Goal: Navigation & Orientation: Find specific page/section

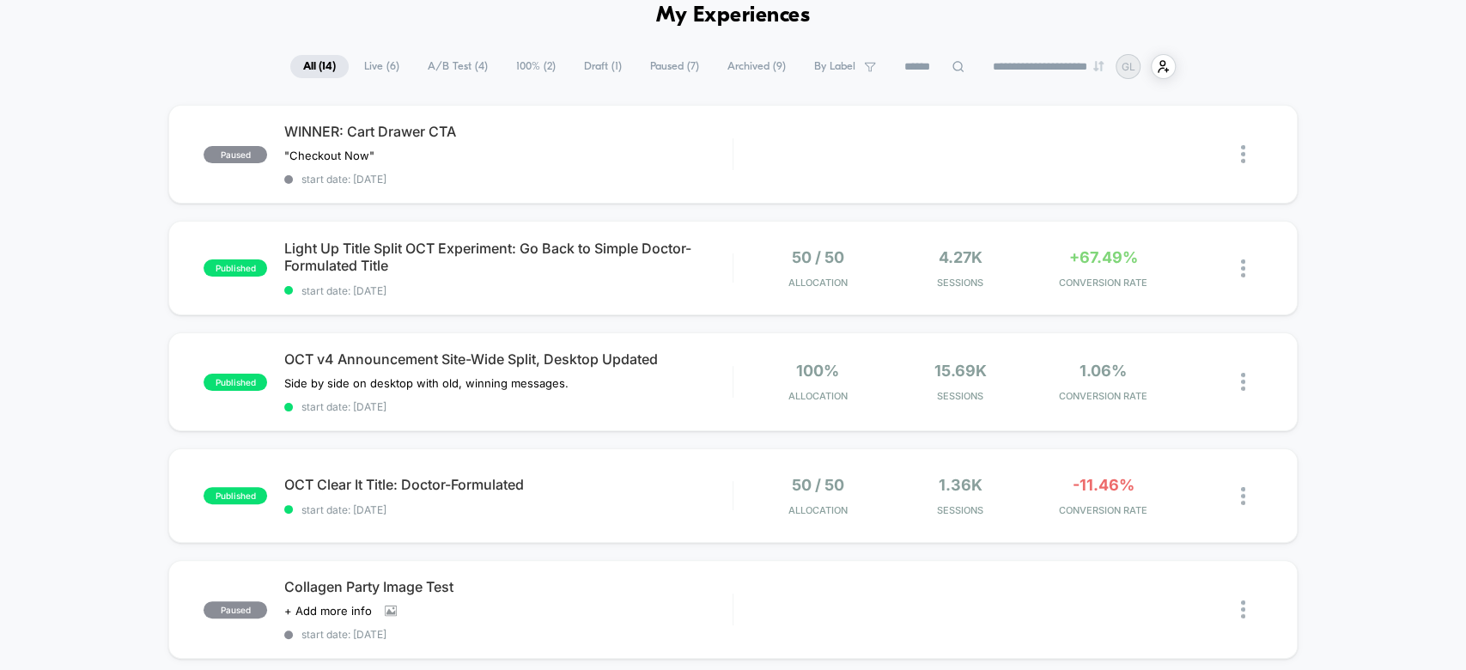
scroll to position [18, 0]
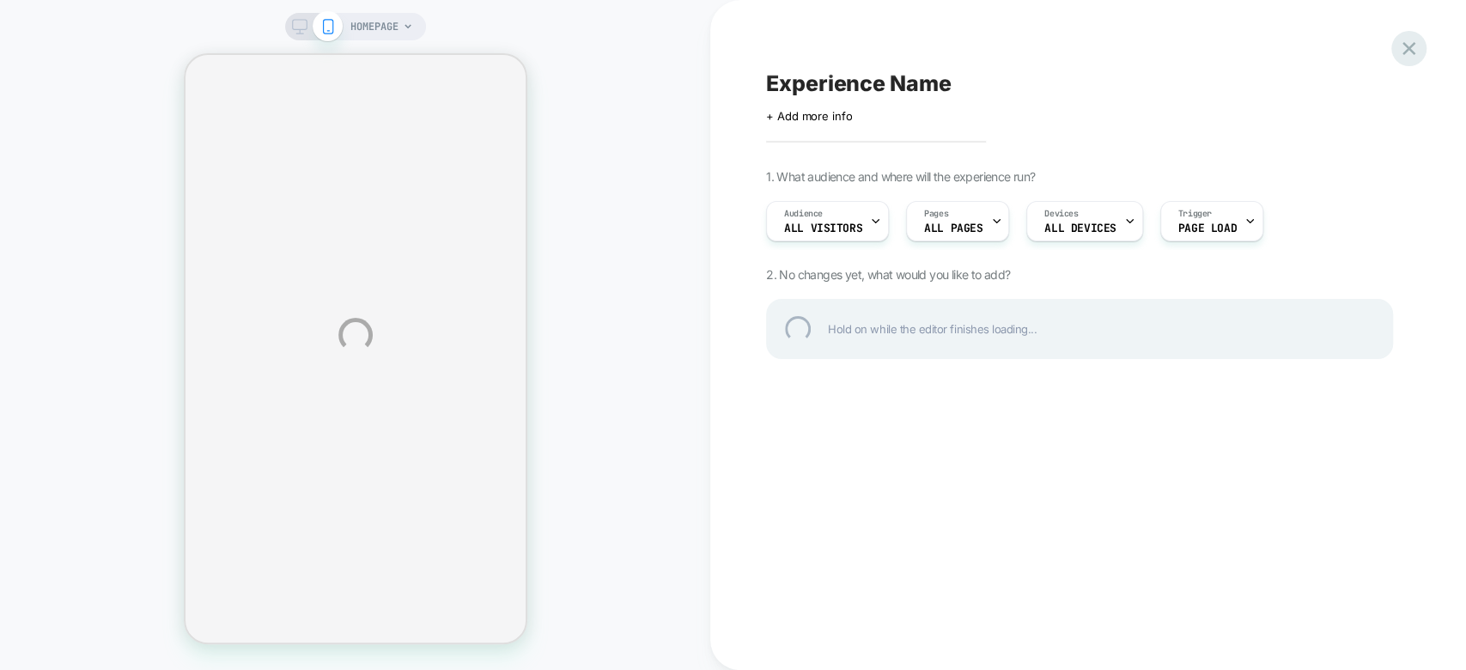
click at [1417, 40] on div at bounding box center [1408, 48] width 35 height 35
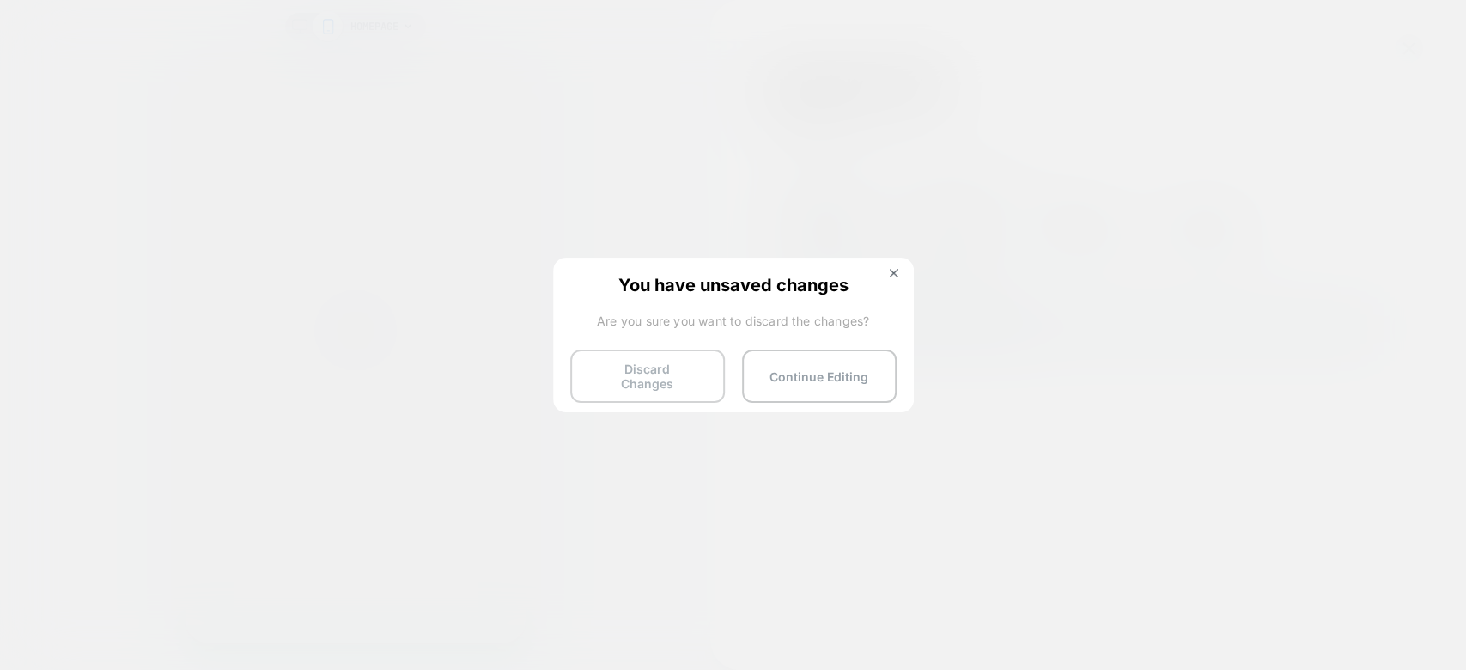
click at [654, 388] on button "Discard Changes" at bounding box center [647, 376] width 155 height 53
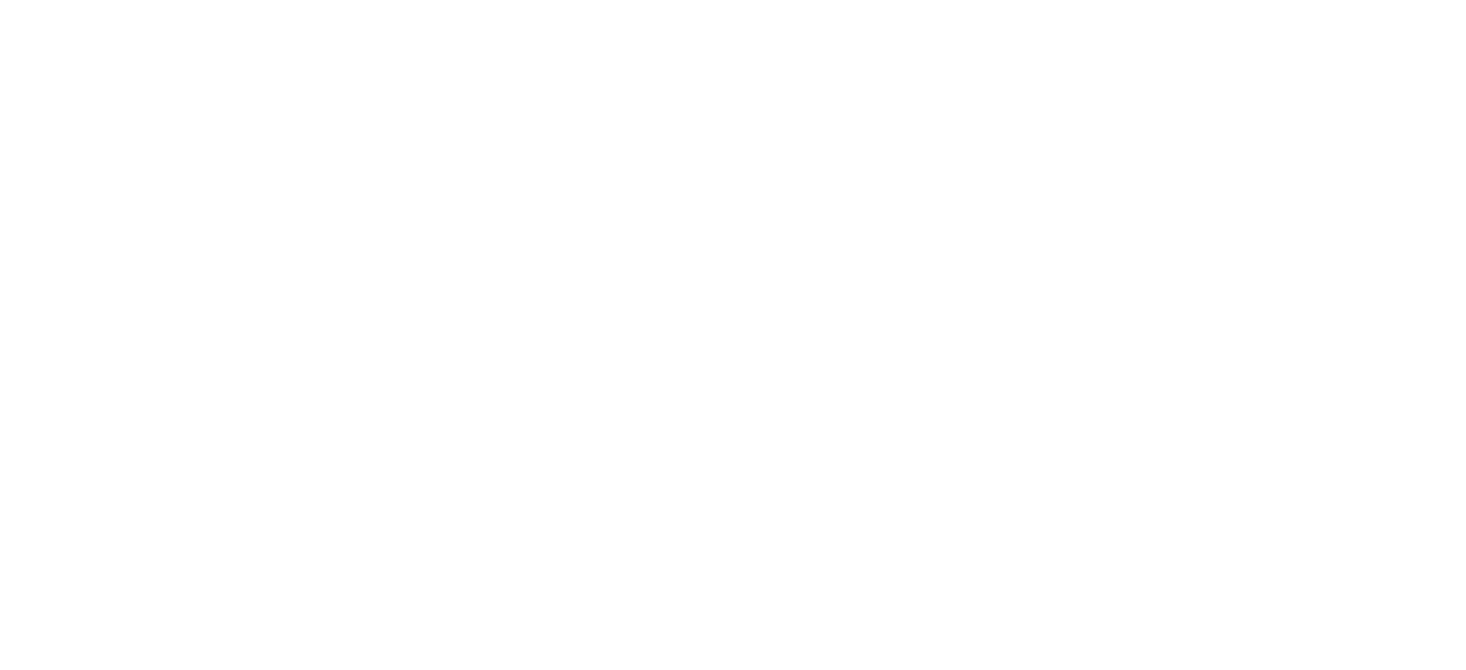
click at [657, 386] on html "Navigated to Visually.io | No-code CRO for Shopify" at bounding box center [733, 335] width 1466 height 670
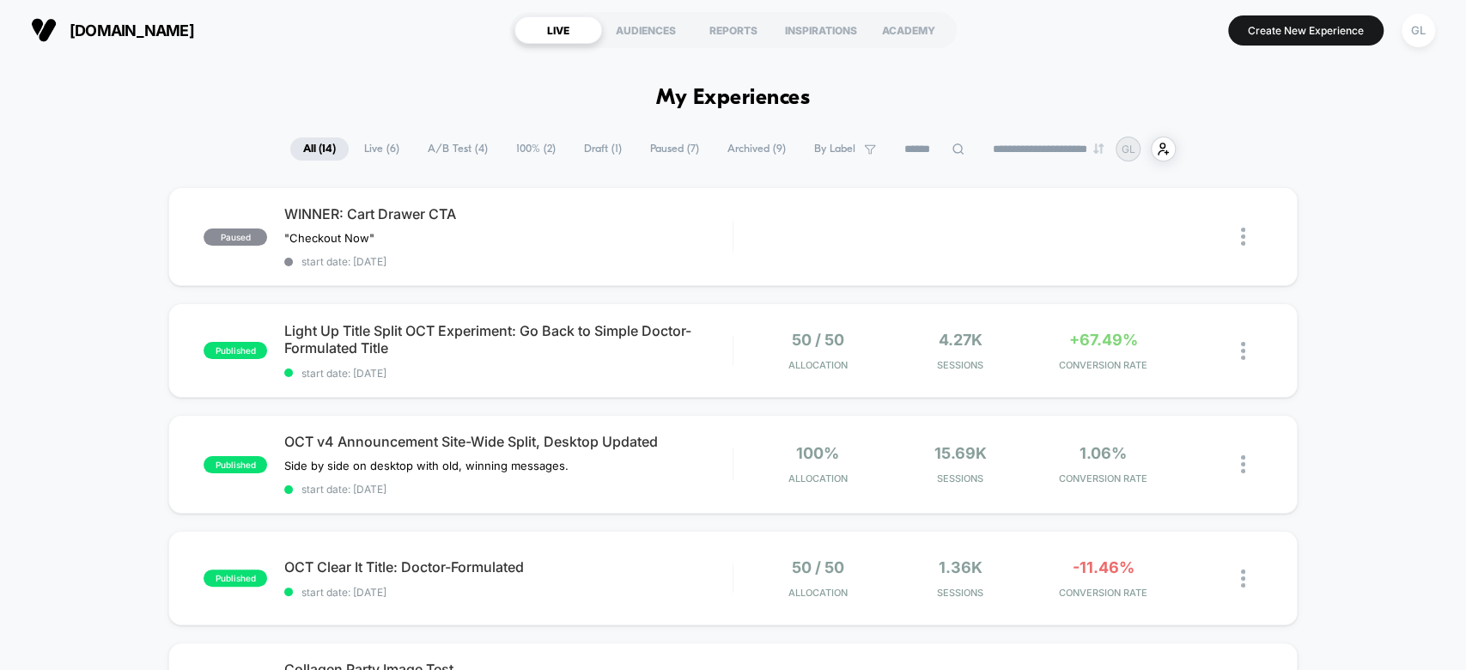
drag, startPoint x: 1343, startPoint y: 175, endPoint x: 1374, endPoint y: 167, distance: 31.9
drag, startPoint x: 1374, startPoint y: 167, endPoint x: 1396, endPoint y: 168, distance: 22.3
